Goal: Find specific page/section: Find specific page/section

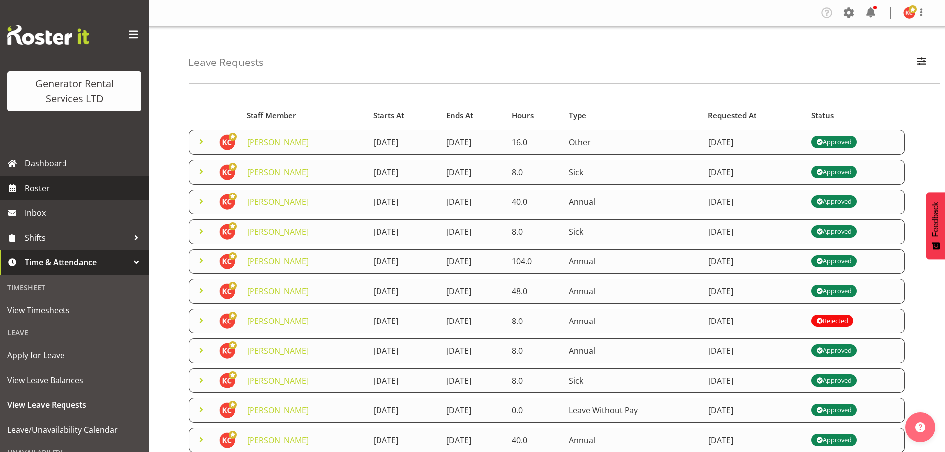
click at [38, 183] on span "Roster" at bounding box center [84, 188] width 119 height 15
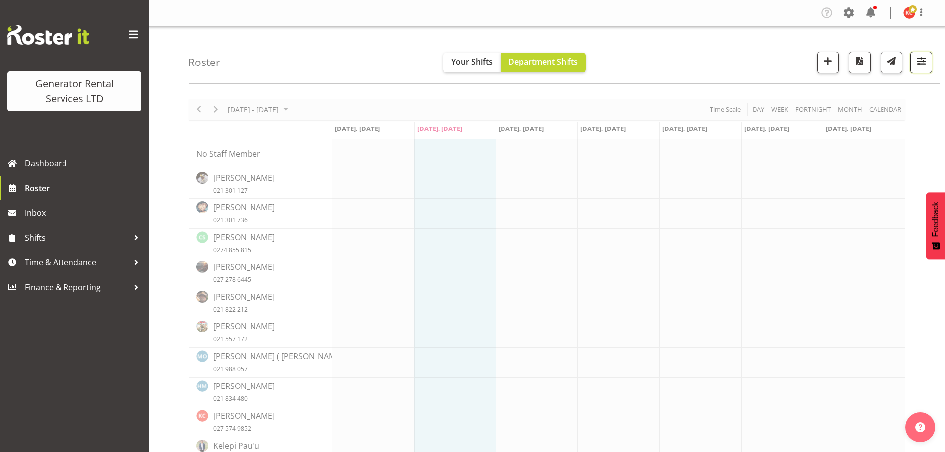
click at [920, 62] on span "button" at bounding box center [921, 61] width 13 height 13
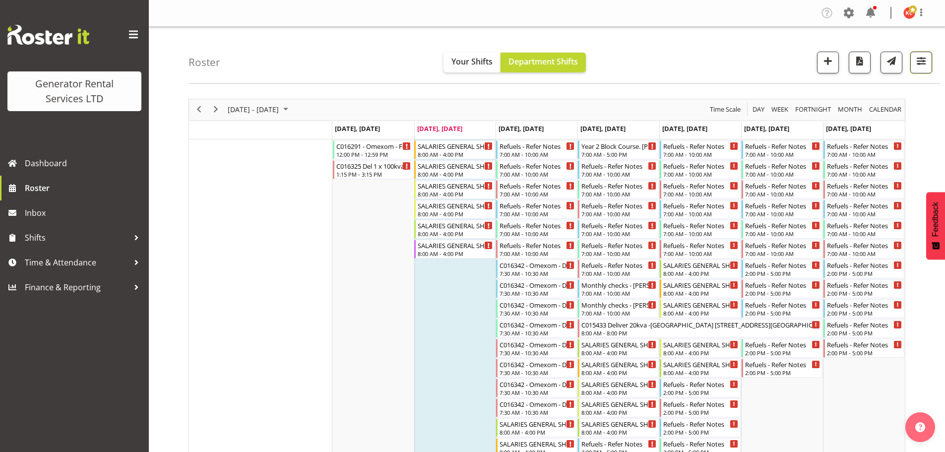
click at [920, 56] on span "button" at bounding box center [921, 61] width 13 height 13
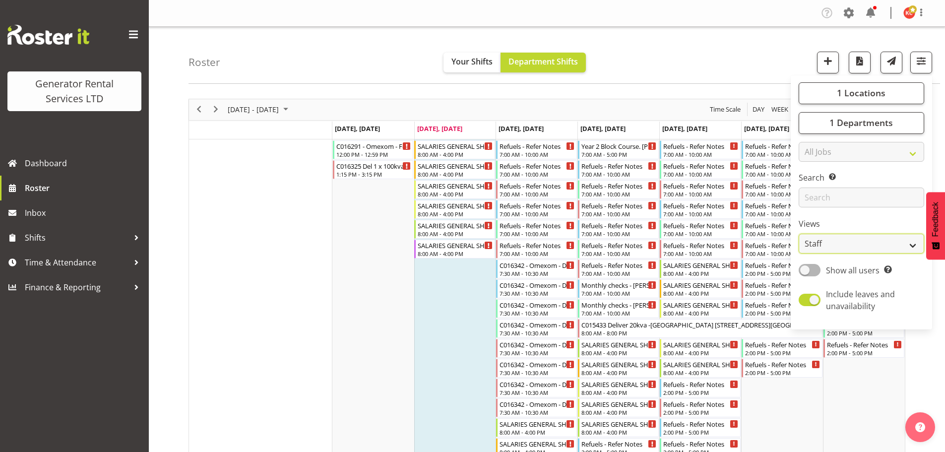
click at [882, 247] on select "Staff Role Shift - Horizontal Shift - Vertical Staff - Location" at bounding box center [862, 244] width 126 height 20
select select "shift"
click at [799, 234] on select "Staff Role Shift - Horizontal Shift - Vertical Staff - Location" at bounding box center [862, 244] width 126 height 20
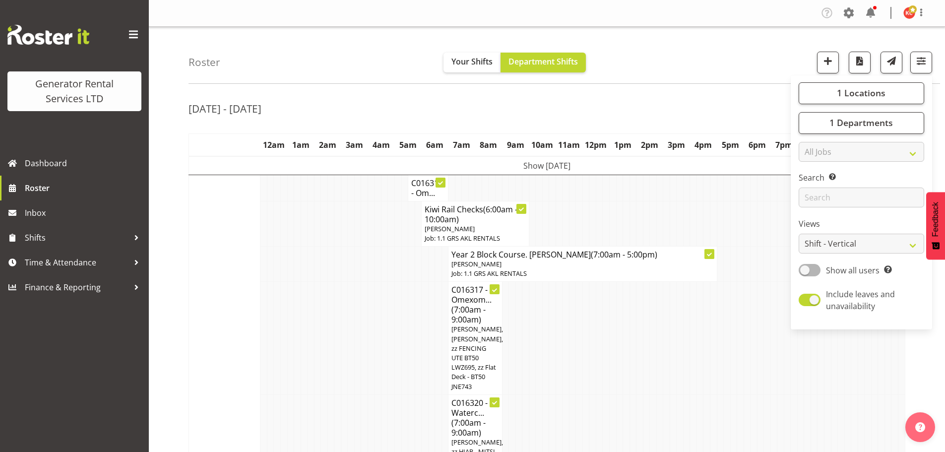
click at [505, 107] on div "[DATE] - [DATE]" at bounding box center [547, 110] width 717 height 23
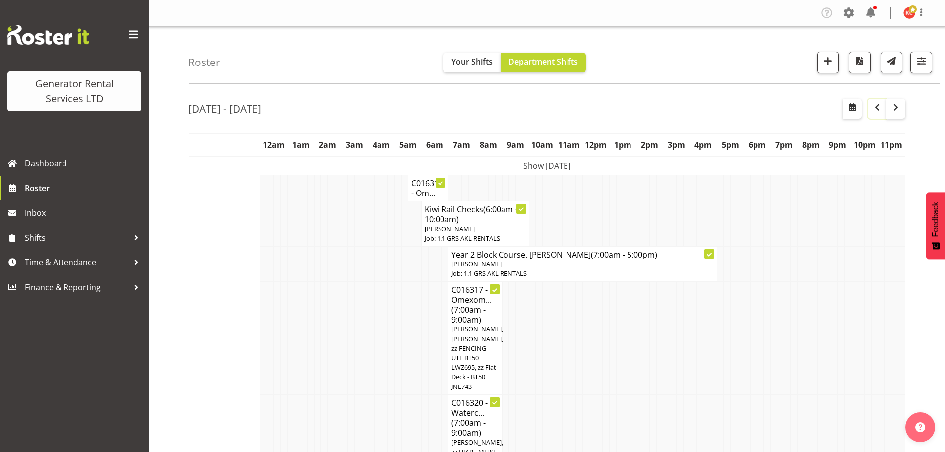
click at [873, 111] on span "button" at bounding box center [877, 107] width 12 height 12
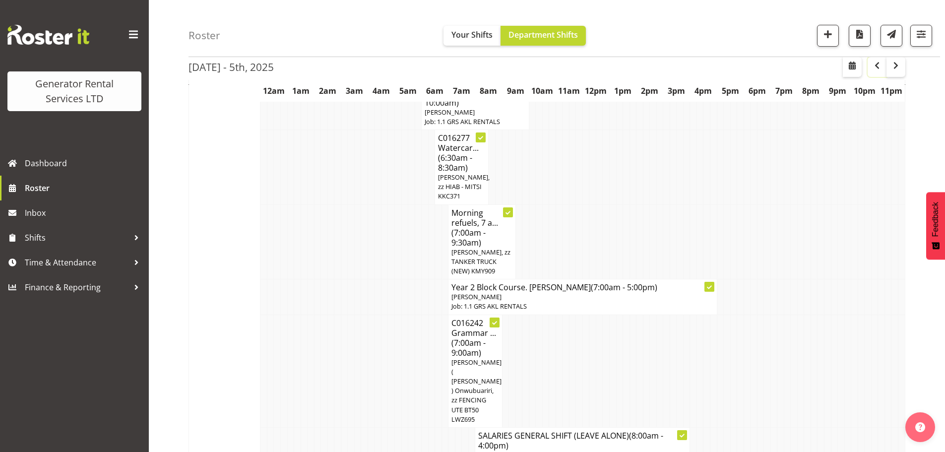
scroll to position [3524, 0]
